Goal: Complete application form

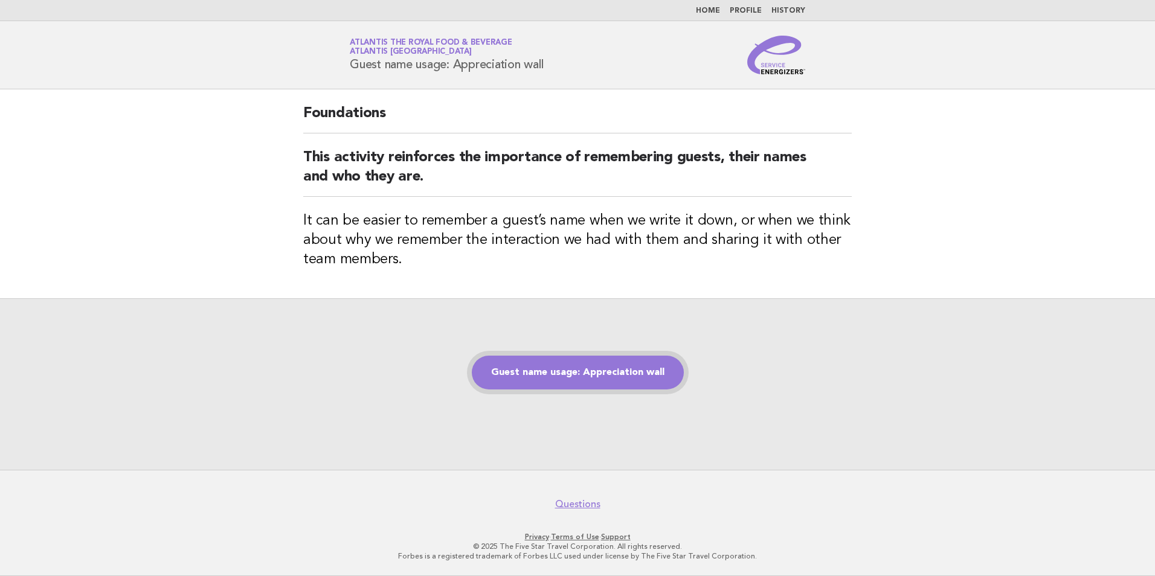
click at [556, 376] on link "Guest name usage: Appreciation wall" at bounding box center [578, 373] width 212 height 34
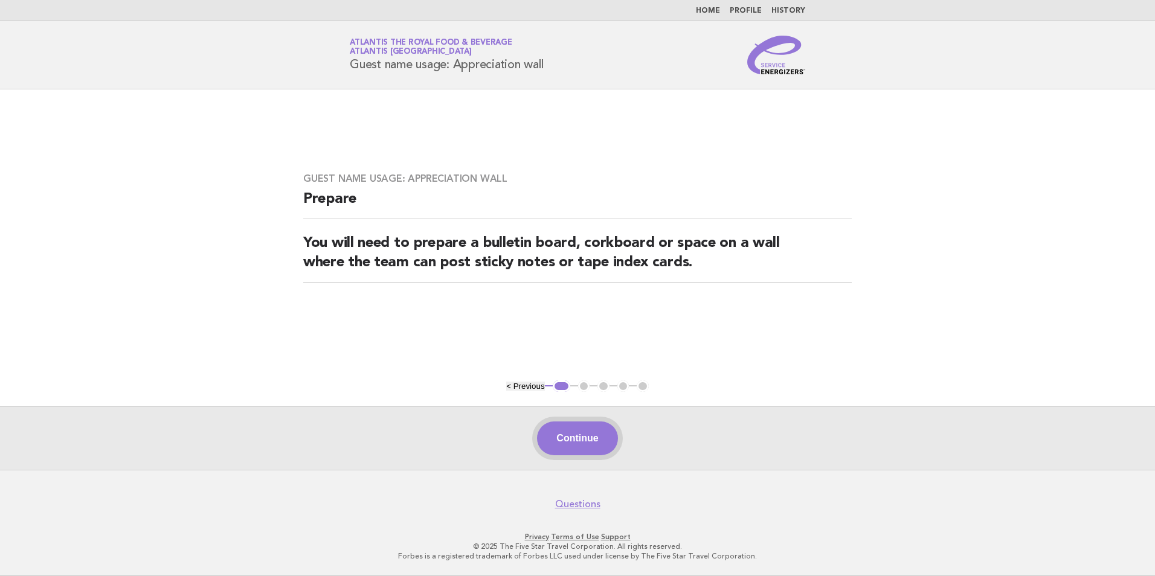
click at [591, 448] on button "Continue" at bounding box center [577, 439] width 80 height 34
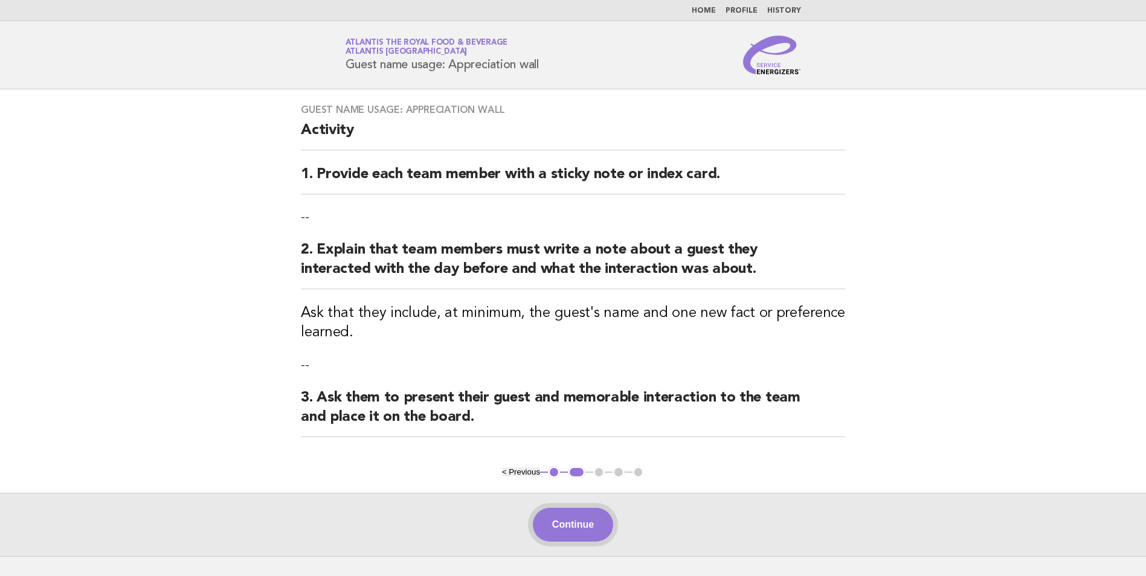
click at [583, 525] on button "Continue" at bounding box center [573, 525] width 80 height 34
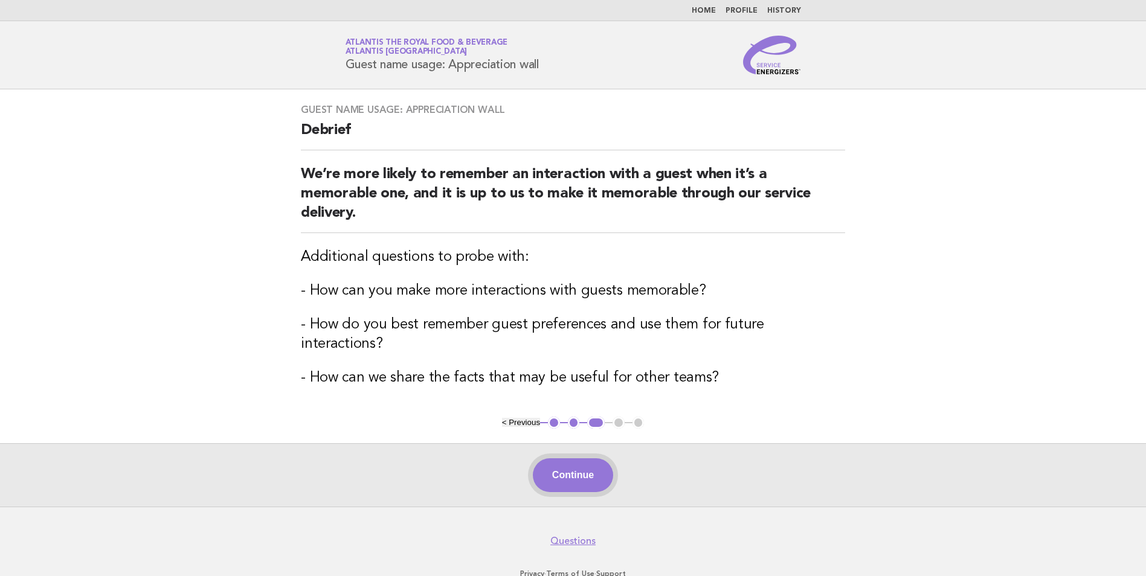
click at [577, 458] on button "Continue" at bounding box center [573, 475] width 80 height 34
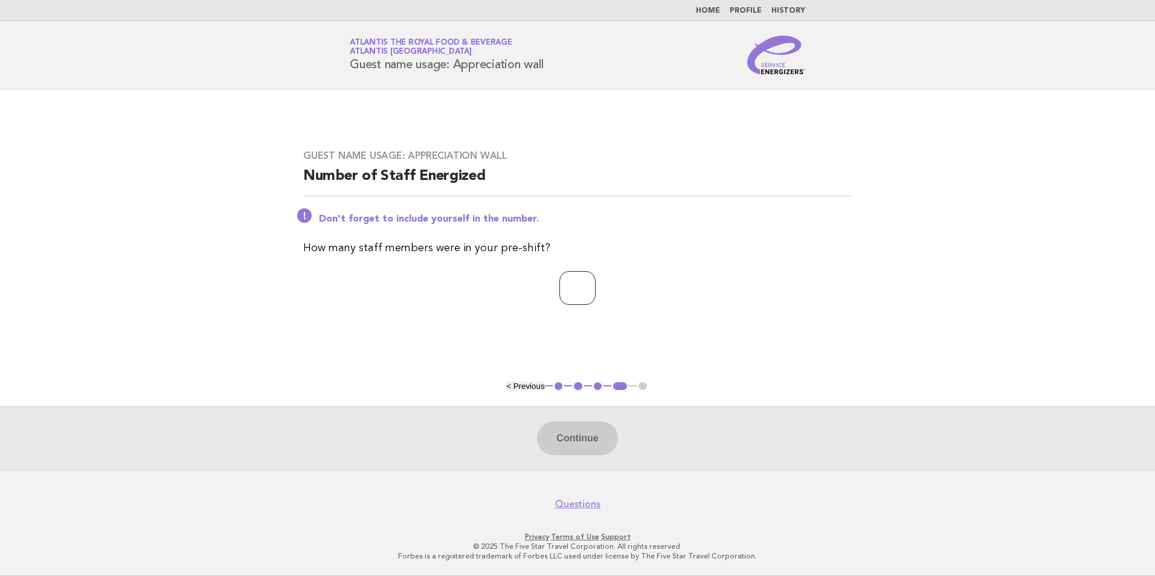
click at [565, 299] on input "number" at bounding box center [577, 288] width 36 height 34
type input "**"
click at [580, 442] on button "Continue" at bounding box center [577, 439] width 80 height 34
